Goal: Check status: Check status

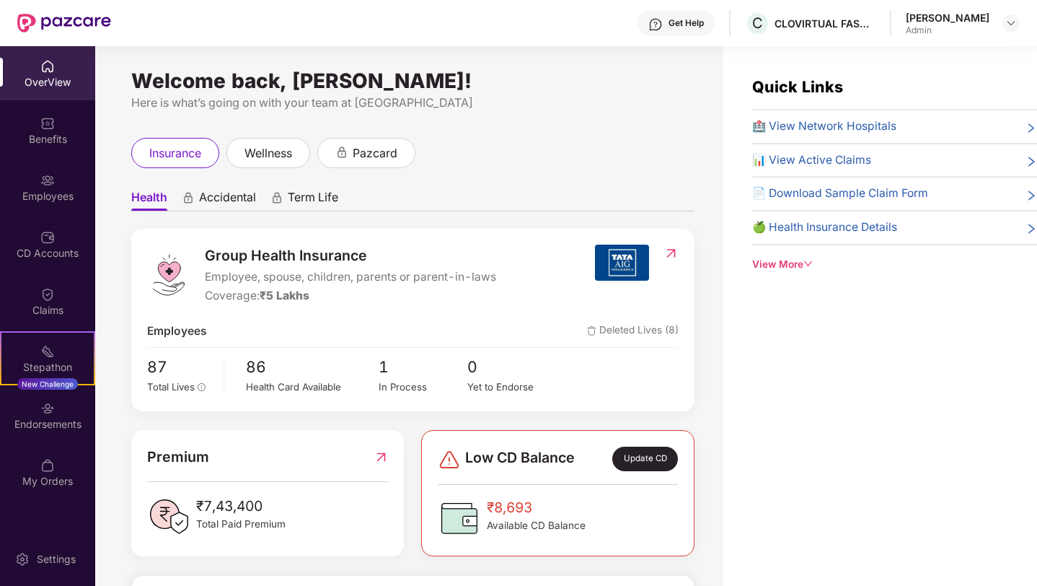
click at [800, 260] on div "View More" at bounding box center [894, 264] width 285 height 15
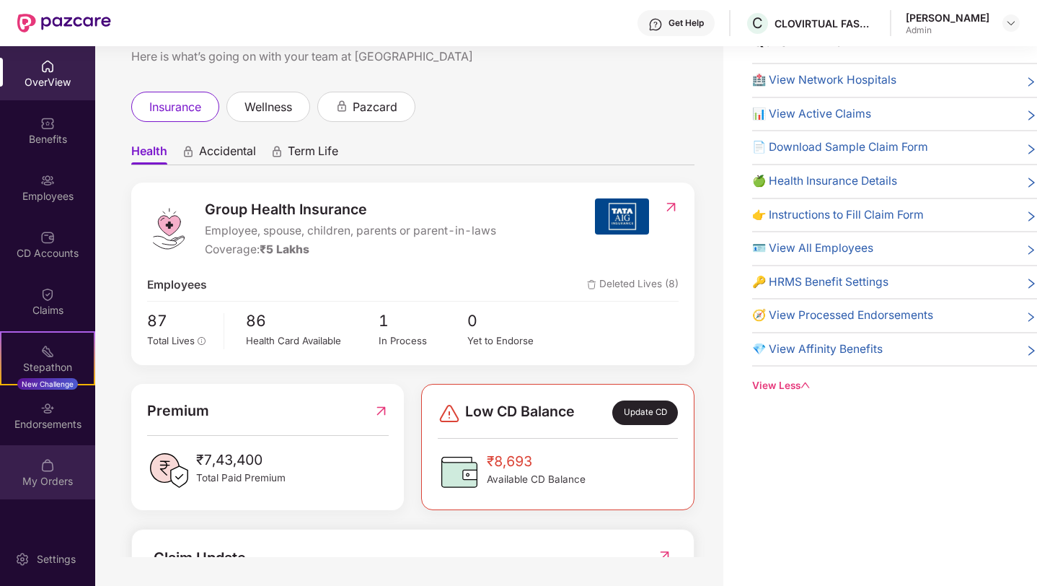
scroll to position [45, 0]
click at [39, 79] on div "OverView" at bounding box center [47, 82] width 95 height 14
click at [56, 472] on div "My Orders" at bounding box center [47, 472] width 95 height 54
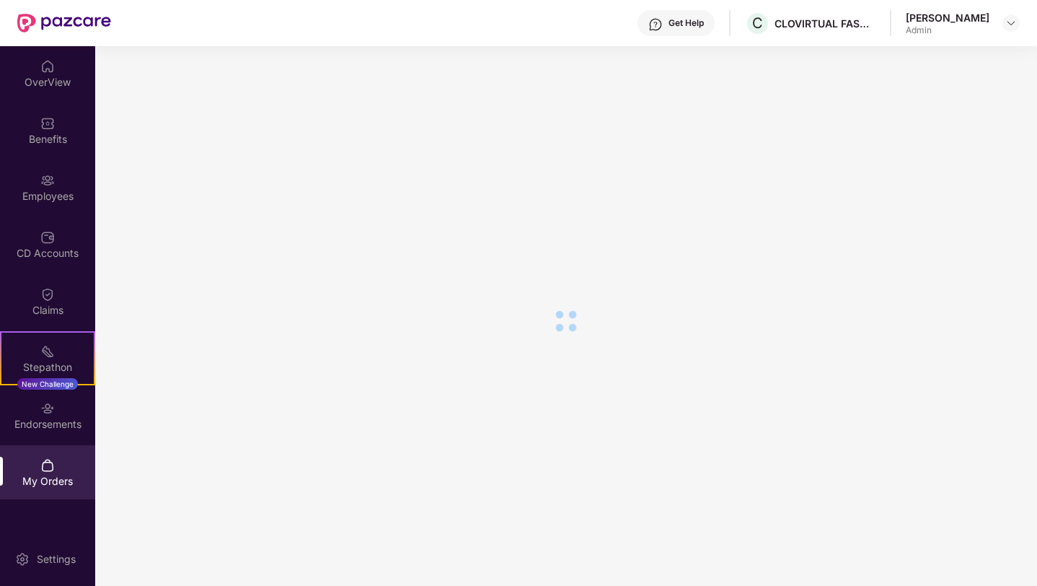
scroll to position [35, 0]
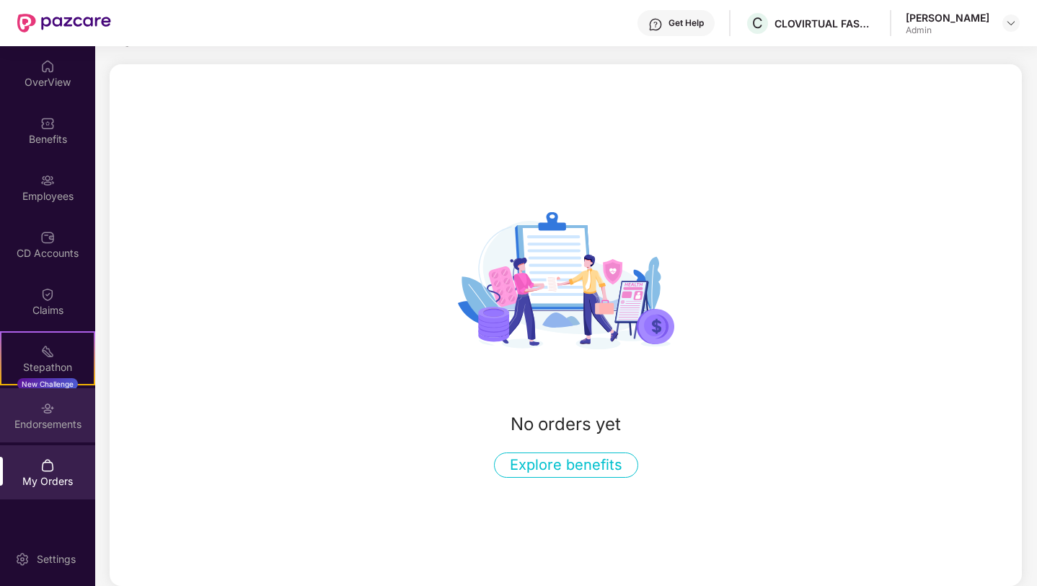
click at [46, 413] on img at bounding box center [47, 408] width 14 height 14
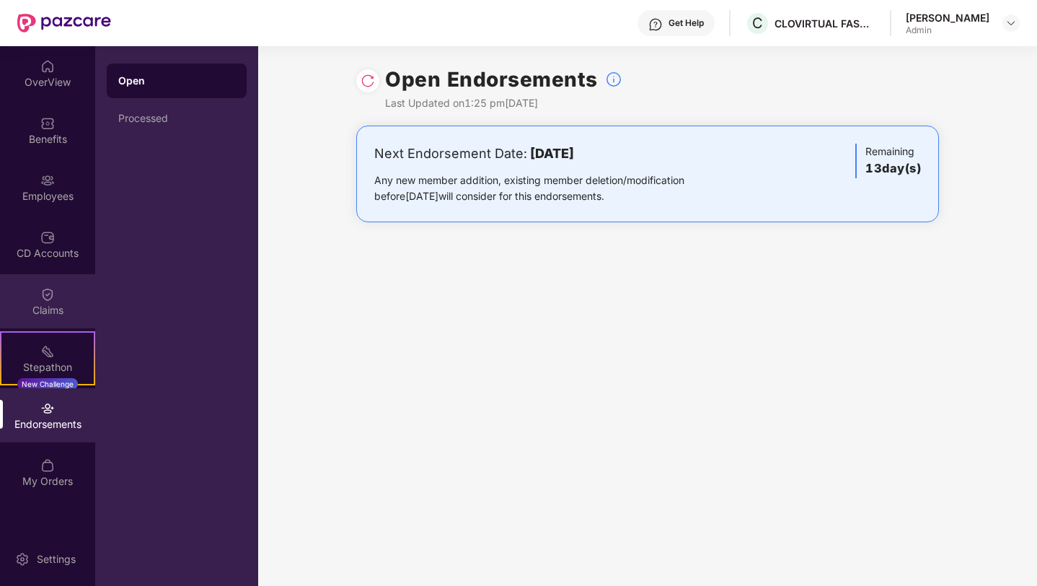
click at [50, 312] on div "Claims" at bounding box center [47, 310] width 95 height 14
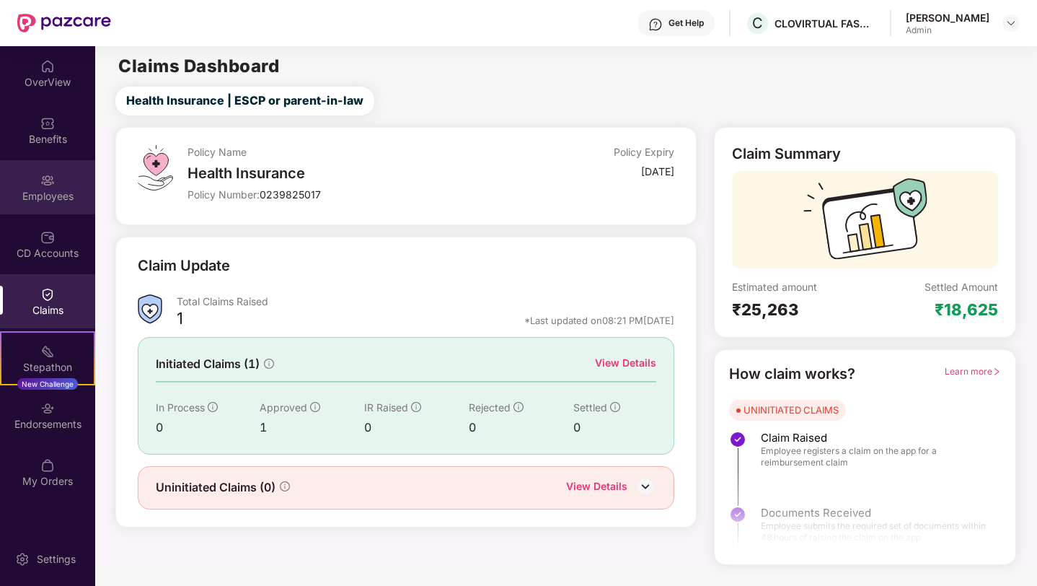
click at [46, 180] on img at bounding box center [47, 180] width 14 height 14
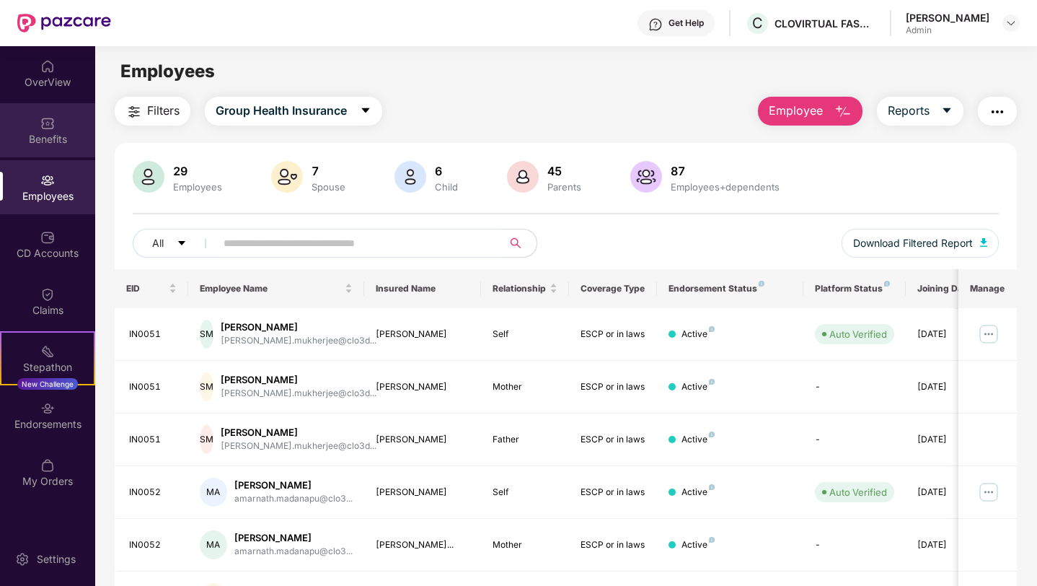
click at [46, 132] on div "Benefits" at bounding box center [47, 139] width 95 height 14
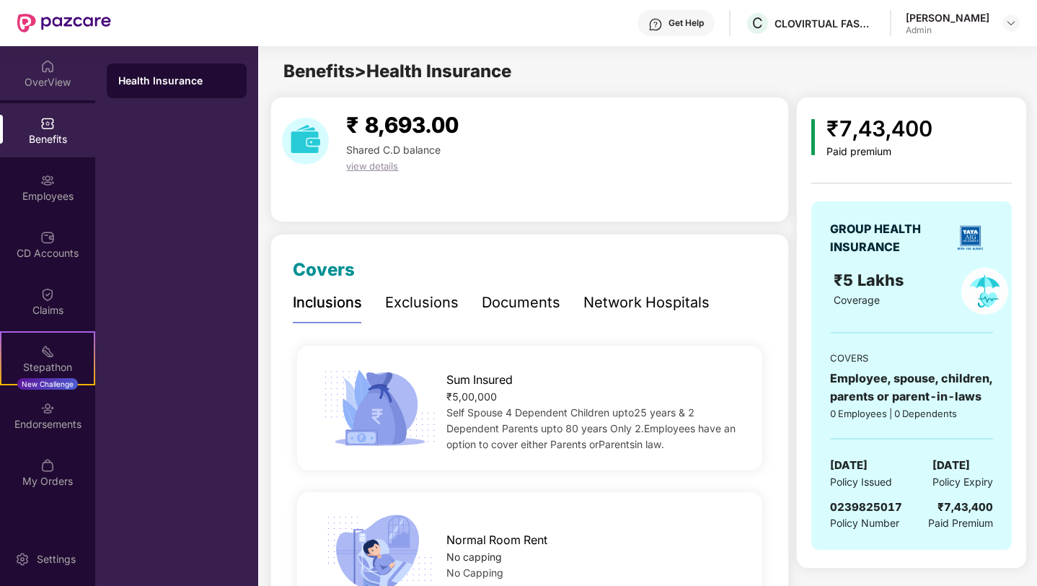
click at [50, 83] on div "OverView" at bounding box center [47, 82] width 95 height 14
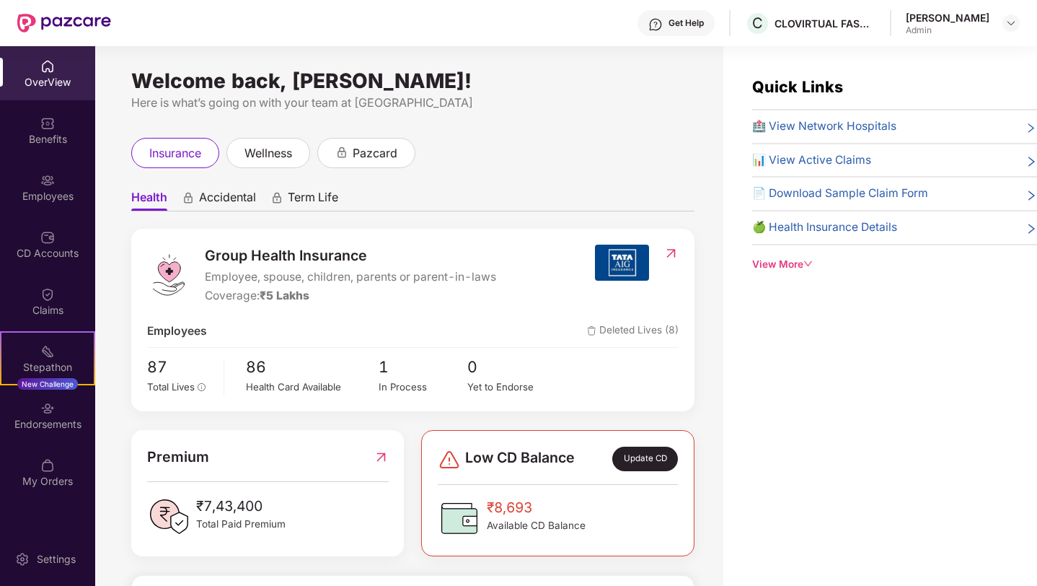
click at [826, 156] on span "📊 View Active Claims" at bounding box center [811, 160] width 119 height 18
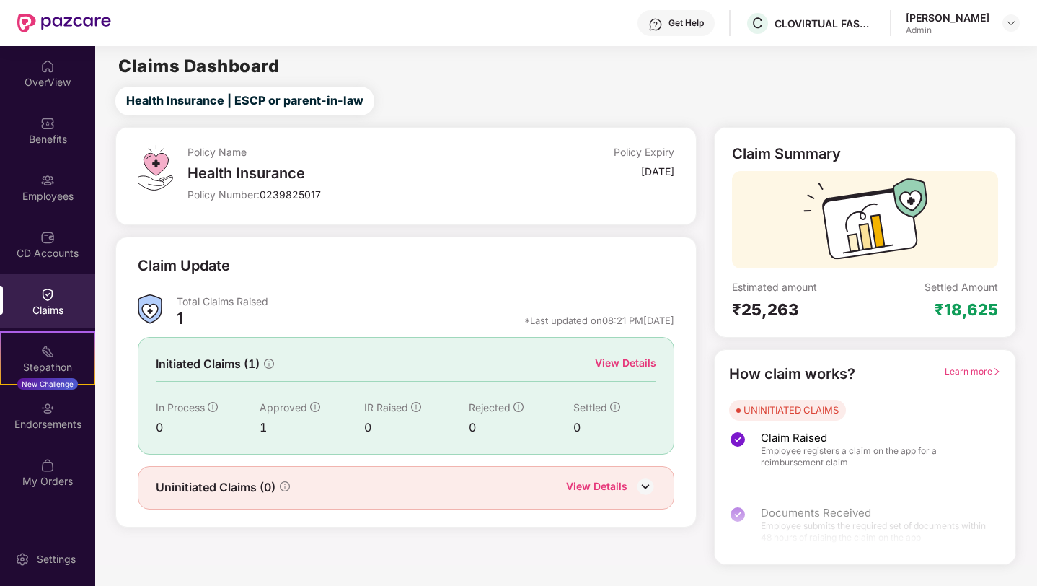
click at [645, 361] on div "View Details" at bounding box center [625, 363] width 61 height 16
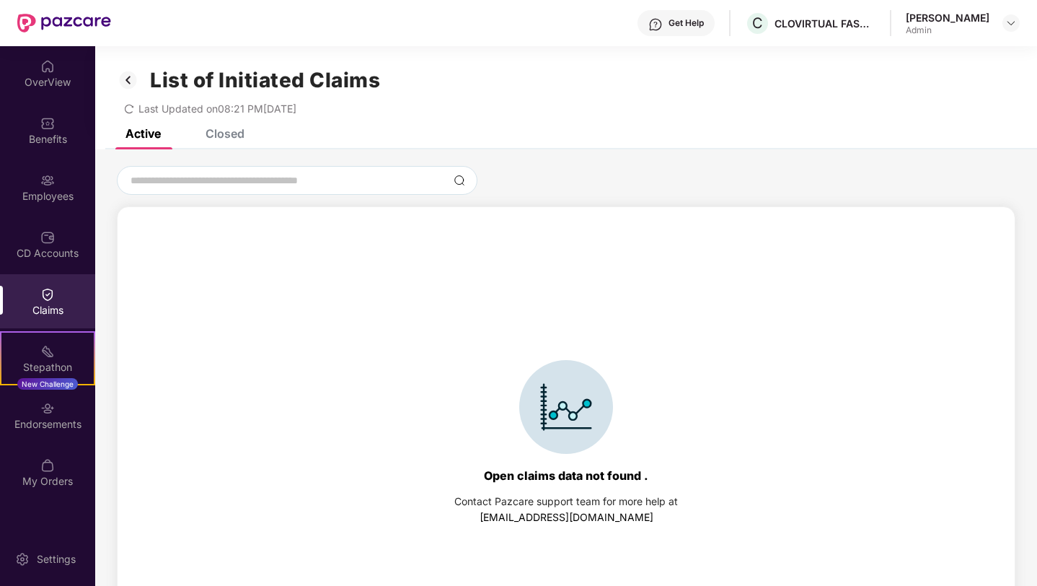
click at [231, 130] on div "Closed" at bounding box center [225, 133] width 39 height 14
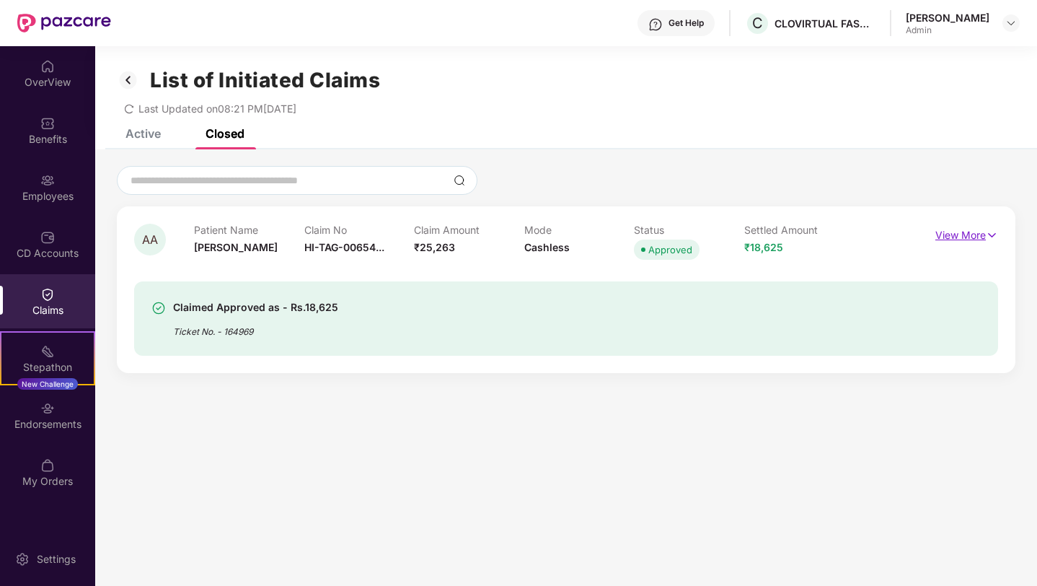
click at [968, 240] on p "View More" at bounding box center [966, 233] width 63 height 19
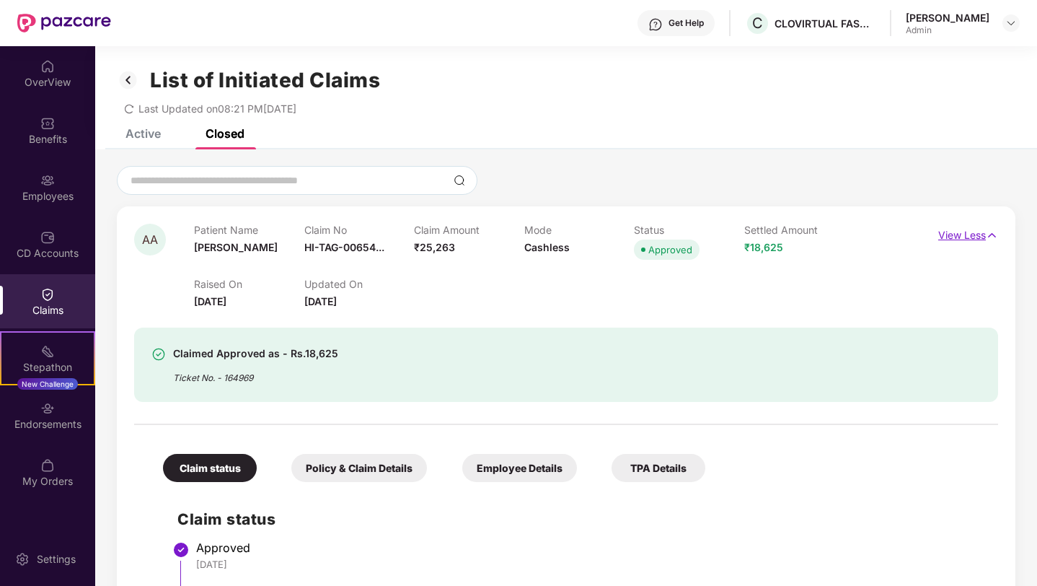
click at [968, 240] on p "View Less" at bounding box center [968, 233] width 60 height 19
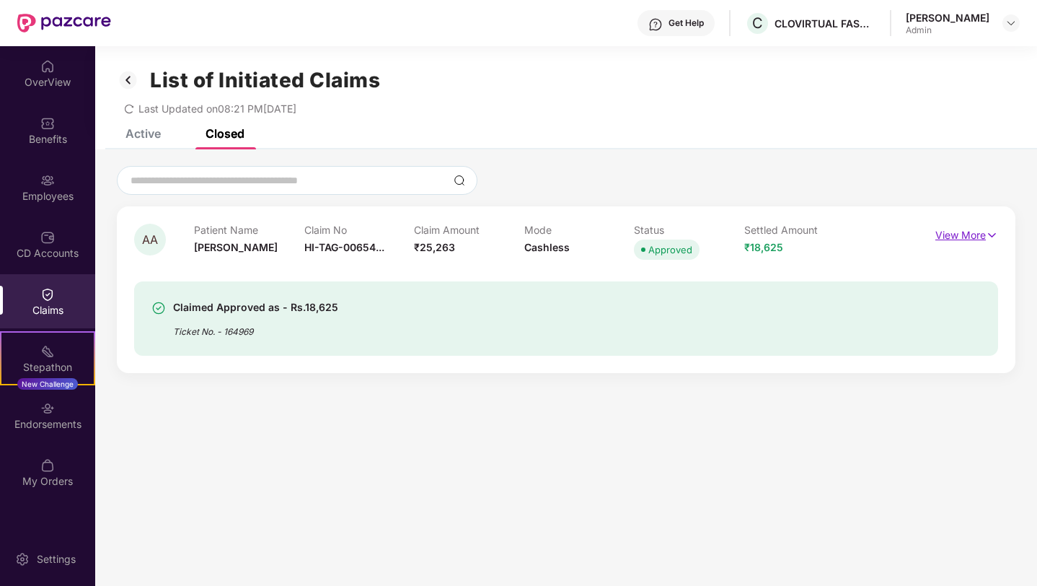
click at [956, 237] on p "View More" at bounding box center [966, 233] width 63 height 19
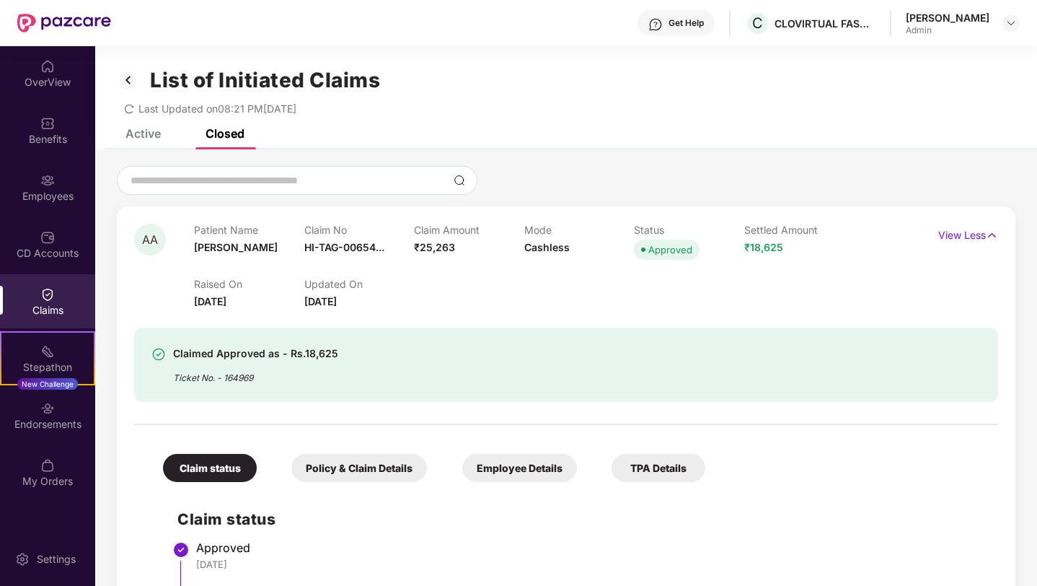
click at [376, 467] on div "Policy & Claim Details" at bounding box center [359, 468] width 136 height 28
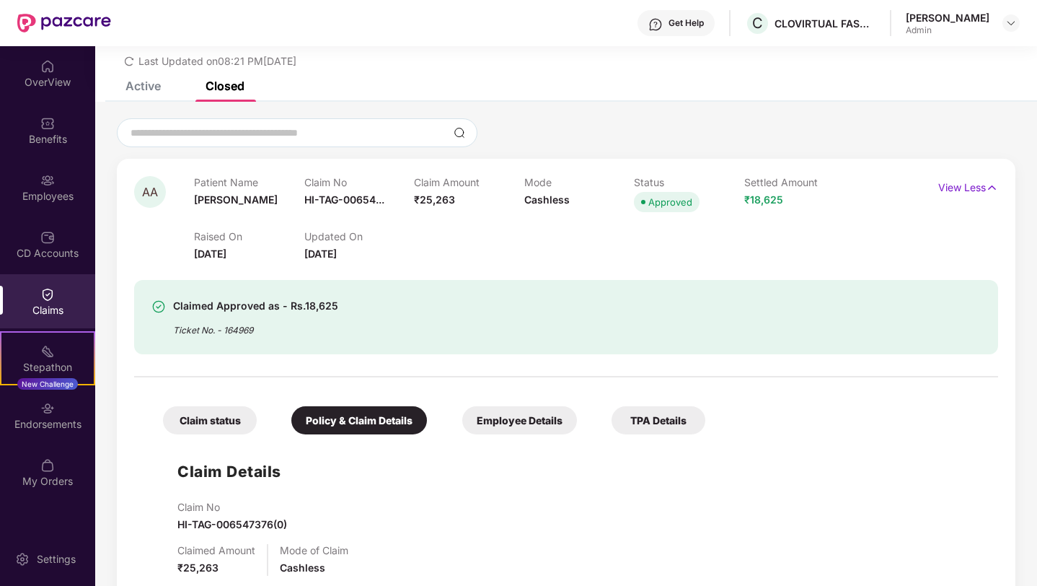
scroll to position [48, 0]
